Goal: Transaction & Acquisition: Purchase product/service

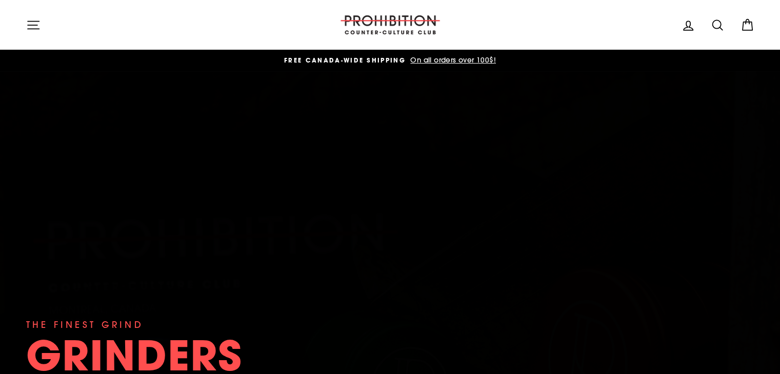
click at [33, 24] on icon "button" at bounding box center [33, 25] width 14 height 14
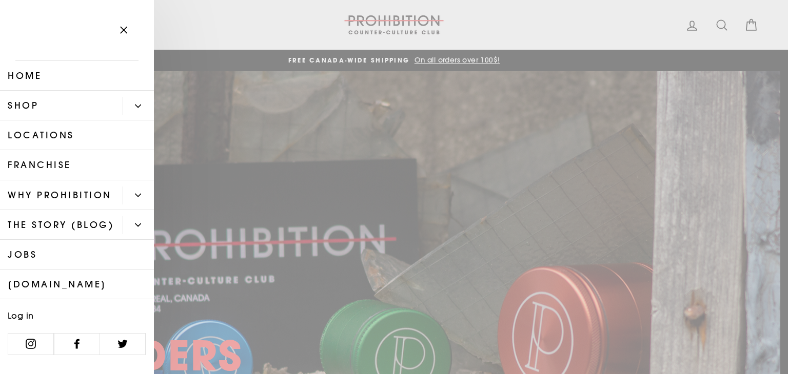
click at [55, 99] on link "Shop" at bounding box center [61, 106] width 123 height 30
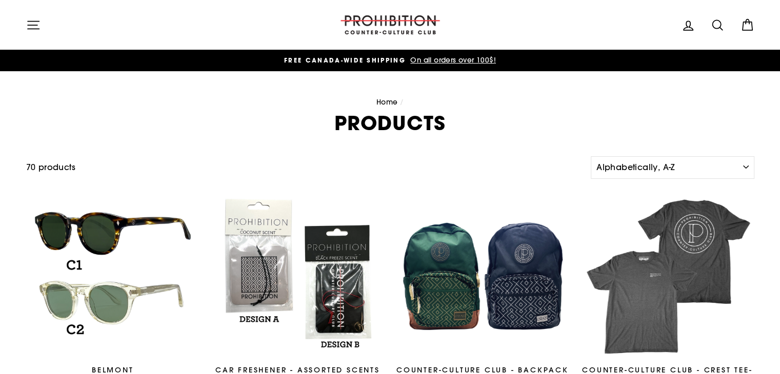
click at [49, 29] on div "Site navigation" at bounding box center [174, 24] width 297 height 29
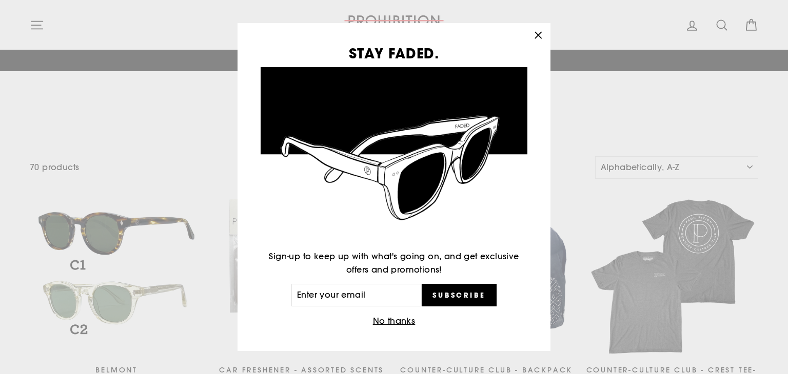
click at [39, 24] on div "STAY FADED. Sign-up to keep up with what's going on, and get exclusive offers a…" at bounding box center [394, 187] width 788 height 374
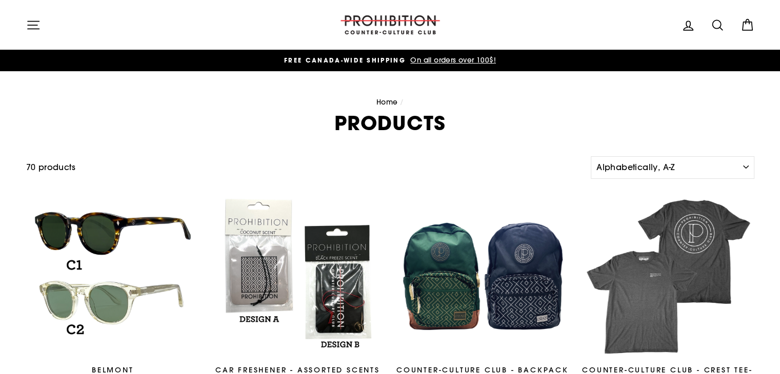
click at [25, 21] on button "Site navigation" at bounding box center [33, 25] width 27 height 22
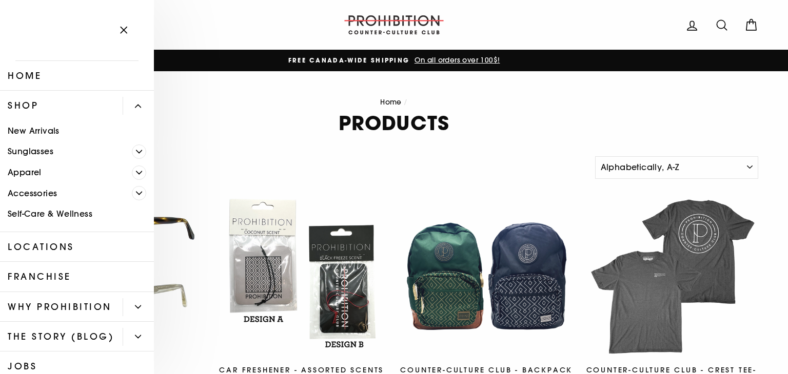
click at [41, 194] on link "Accessories" at bounding box center [66, 193] width 132 height 21
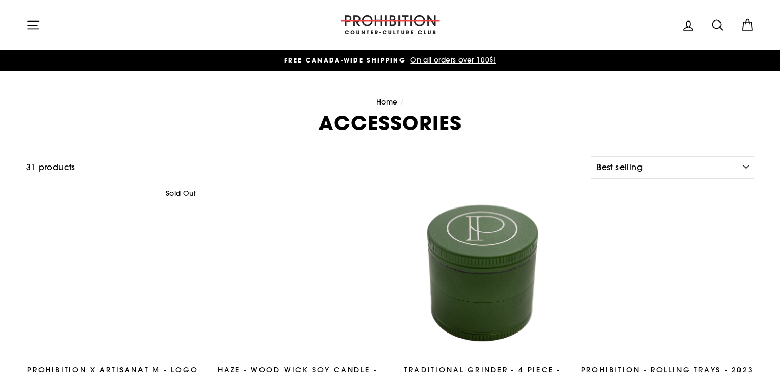
select select "best-selling"
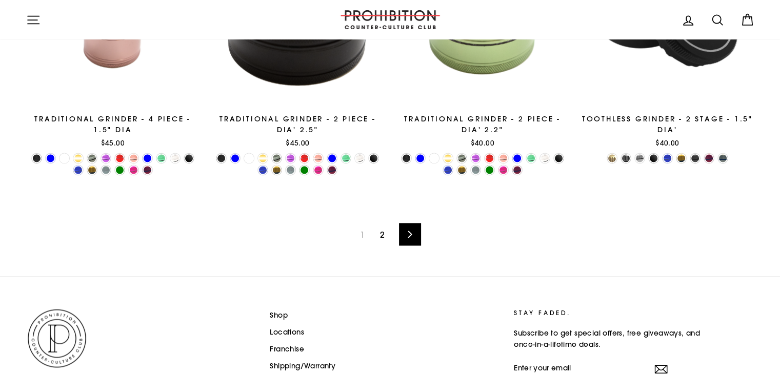
scroll to position [1708, 0]
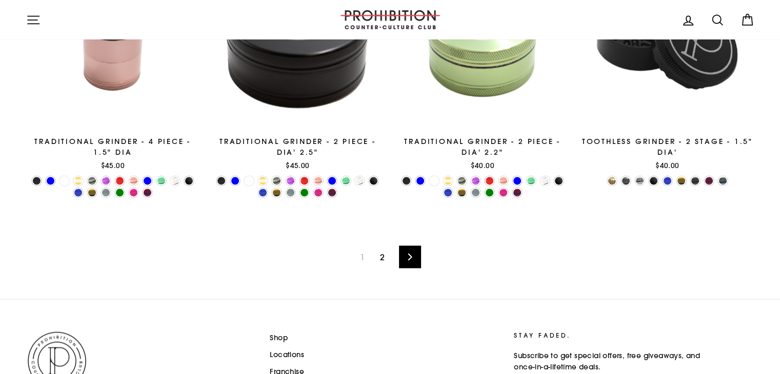
click at [408, 261] on link "Next" at bounding box center [410, 257] width 22 height 23
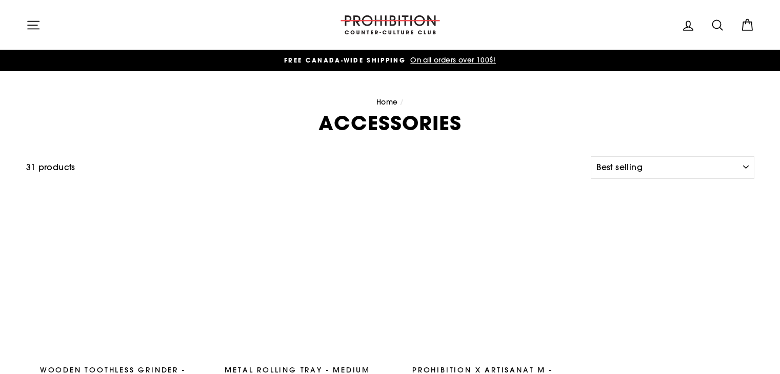
select select "best-selling"
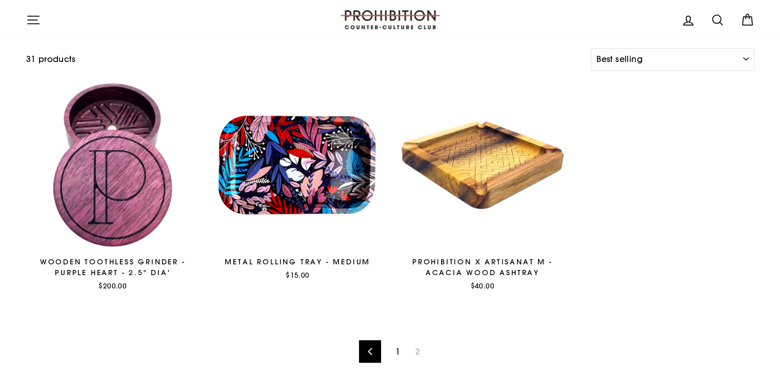
scroll to position [152, 0]
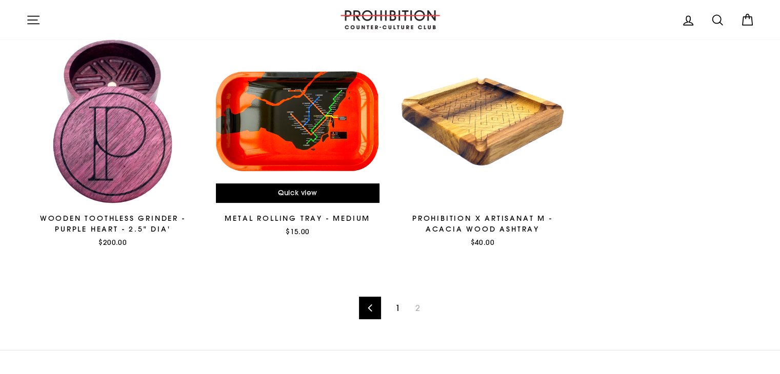
click at [304, 129] on div at bounding box center [297, 121] width 175 height 175
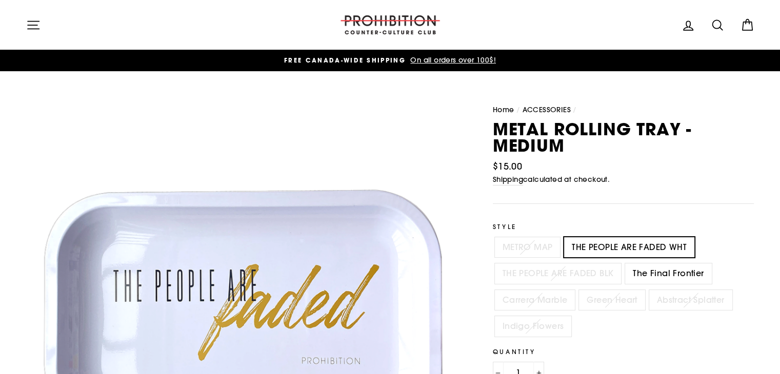
click at [672, 269] on label "The Final Frontier" at bounding box center [668, 274] width 86 height 21
click at [624, 264] on input "The Final Frontier" at bounding box center [623, 264] width 1 height 1
radio input "true"
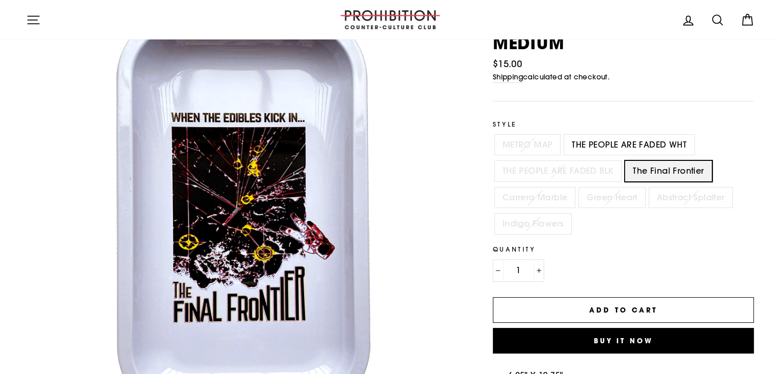
scroll to position [96, 0]
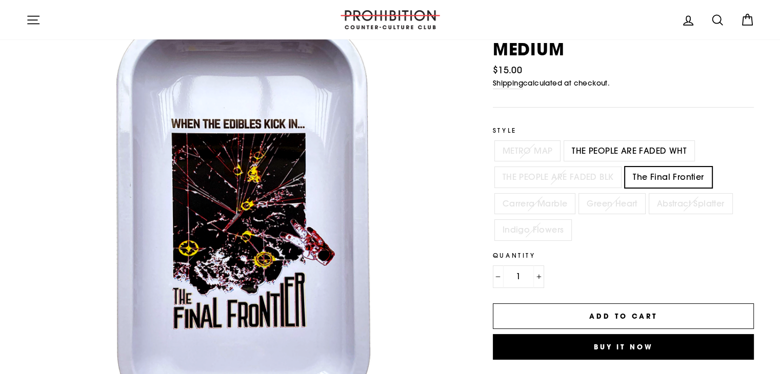
click at [525, 148] on label "METRO MAP" at bounding box center [528, 151] width 66 height 21
click at [493, 142] on input "METRO MAP" at bounding box center [493, 141] width 1 height 1
radio input "true"
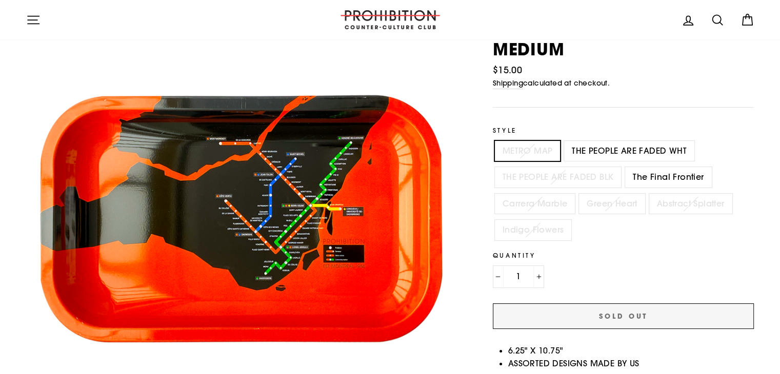
click at [548, 174] on label "THE PEOPLE ARE FADED BLK" at bounding box center [558, 177] width 127 height 21
click at [493, 168] on input "THE PEOPLE ARE FADED BLK" at bounding box center [493, 167] width 1 height 1
radio input "true"
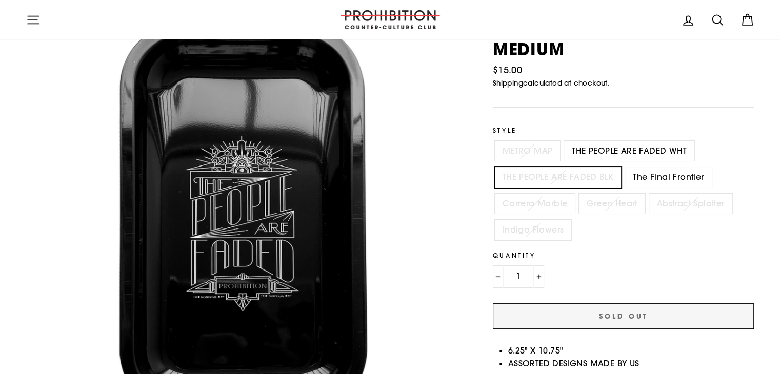
click at [543, 206] on label "Carrera Marble" at bounding box center [535, 204] width 81 height 21
click at [493, 194] on input "Carrera Marble" at bounding box center [493, 194] width 1 height 1
radio input "true"
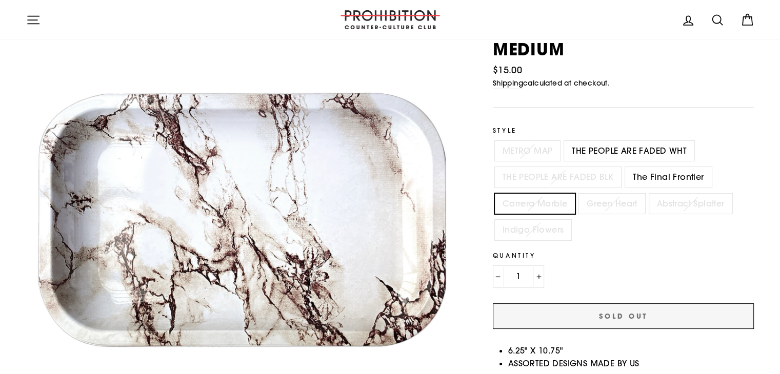
click at [608, 210] on label "Green Heart" at bounding box center [612, 204] width 66 height 21
click at [577, 194] on input "Green Heart" at bounding box center [577, 194] width 1 height 1
radio input "true"
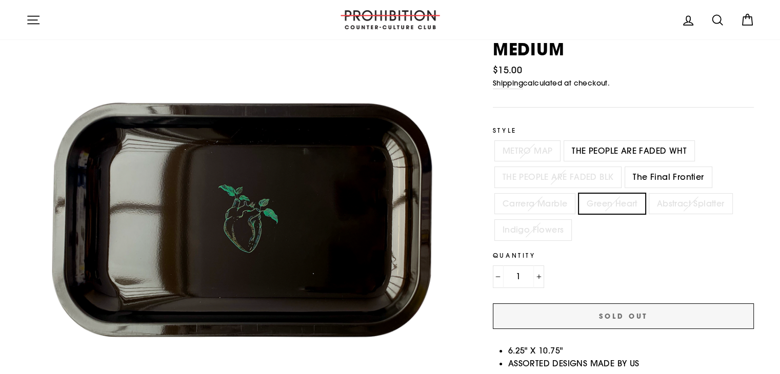
click at [696, 200] on label "Abstract Splatter" at bounding box center [690, 204] width 83 height 21
click at [648, 194] on input "Abstract Splatter" at bounding box center [647, 194] width 1 height 1
radio input "true"
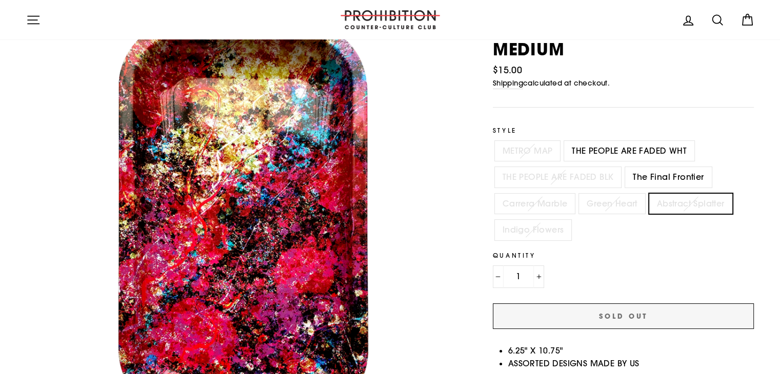
click at [522, 221] on label "Indigo Flowers" at bounding box center [533, 230] width 77 height 21
click at [493, 221] on input "Indigo Flowers" at bounding box center [493, 220] width 1 height 1
radio input "true"
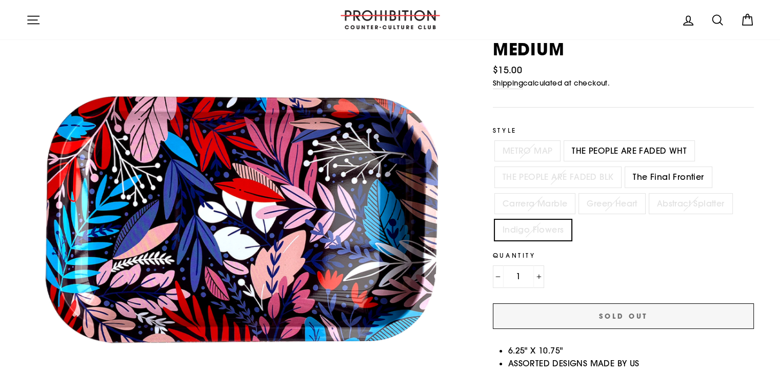
click at [678, 175] on label "The Final Frontier" at bounding box center [668, 177] width 86 height 21
click at [624, 168] on input "The Final Frontier" at bounding box center [623, 167] width 1 height 1
radio input "true"
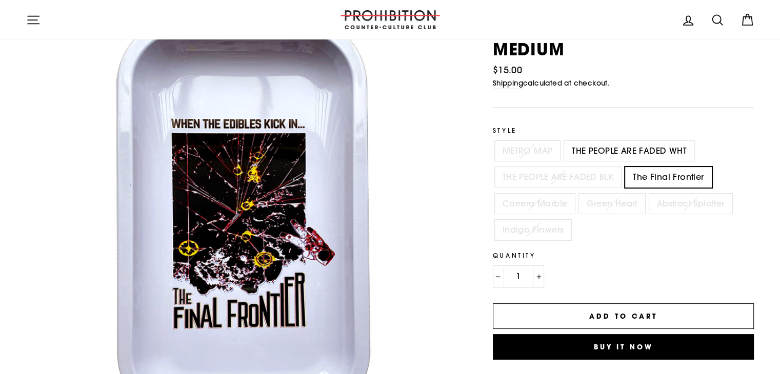
click at [607, 147] on label "THE PEOPLE ARE FADED WHT" at bounding box center [629, 151] width 130 height 21
click at [563, 142] on input "THE PEOPLE ARE FADED WHT" at bounding box center [562, 141] width 1 height 1
radio input "true"
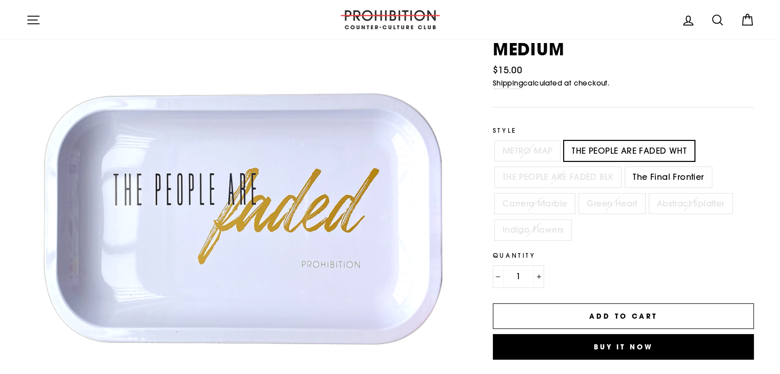
click at [642, 174] on label "The Final Frontier" at bounding box center [668, 177] width 86 height 21
click at [624, 168] on input "The Final Frontier" at bounding box center [623, 167] width 1 height 1
radio input "true"
